Goal: Find contact information: Find contact information

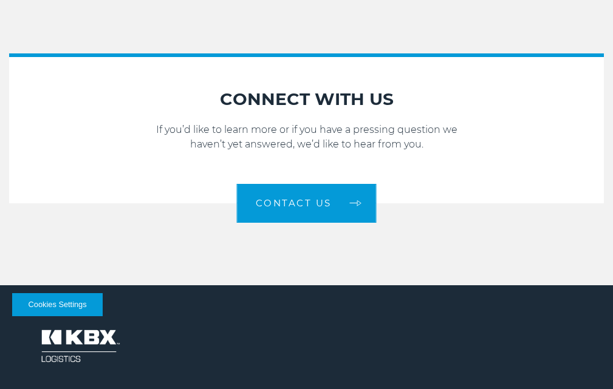
scroll to position [1640, 0]
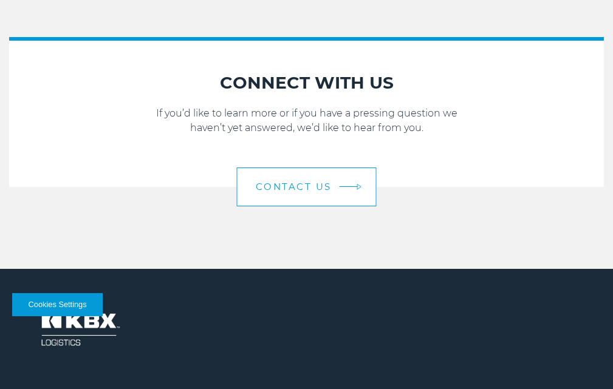
click at [289, 200] on link "Contact Us" at bounding box center [307, 187] width 140 height 39
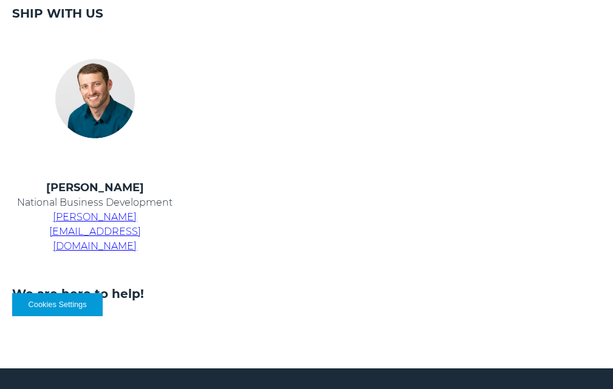
scroll to position [486, 0]
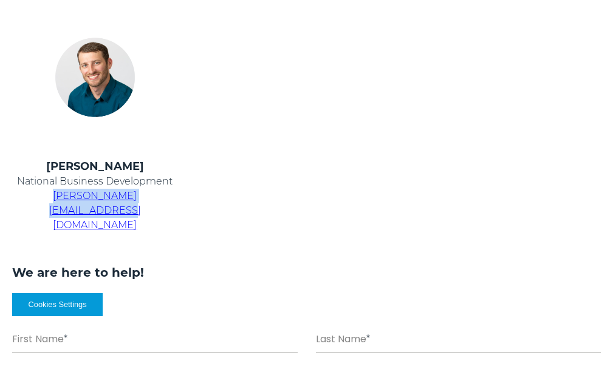
drag, startPoint x: 176, startPoint y: 198, endPoint x: 27, endPoint y: 202, distance: 149.5
click at [27, 202] on p "chris.kein@kbxlogistics.com" at bounding box center [95, 211] width 166 height 44
copy span "chris.kein@kbxlogistics.com"
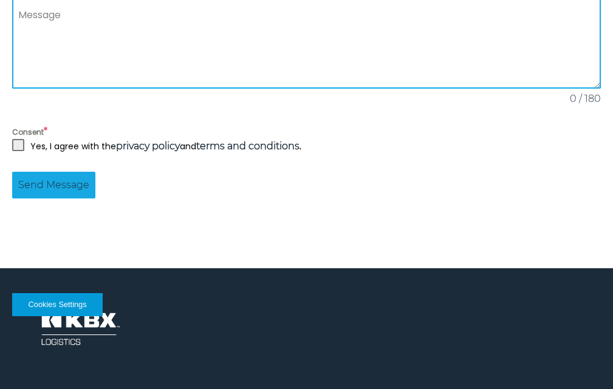
scroll to position [1093, 0]
